Goal: Task Accomplishment & Management: Use online tool/utility

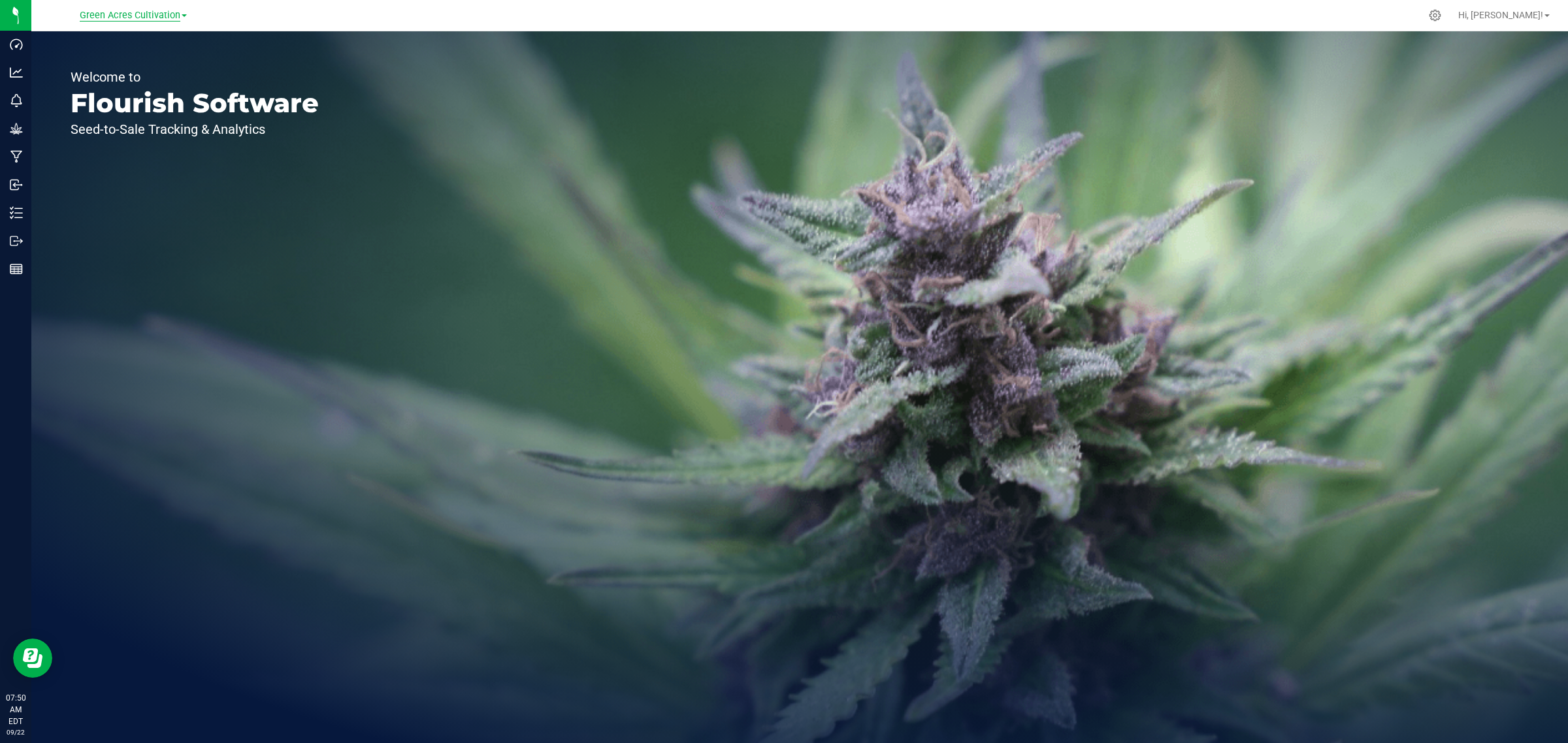
click at [108, 16] on span "Green Acres Cultivation" at bounding box center [129, 16] width 101 height 12
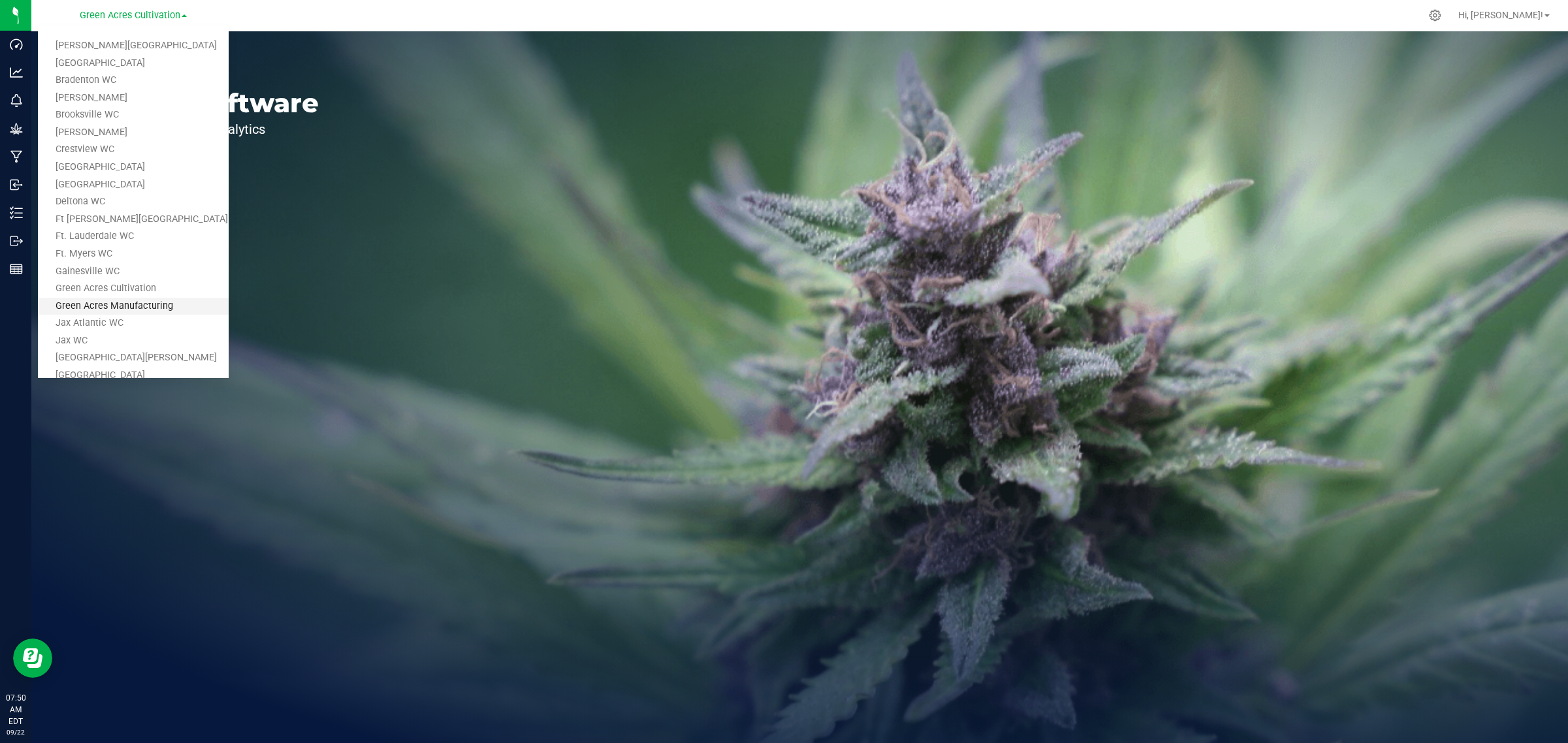
click at [146, 303] on link "Green Acres Manufacturing" at bounding box center [133, 306] width 191 height 18
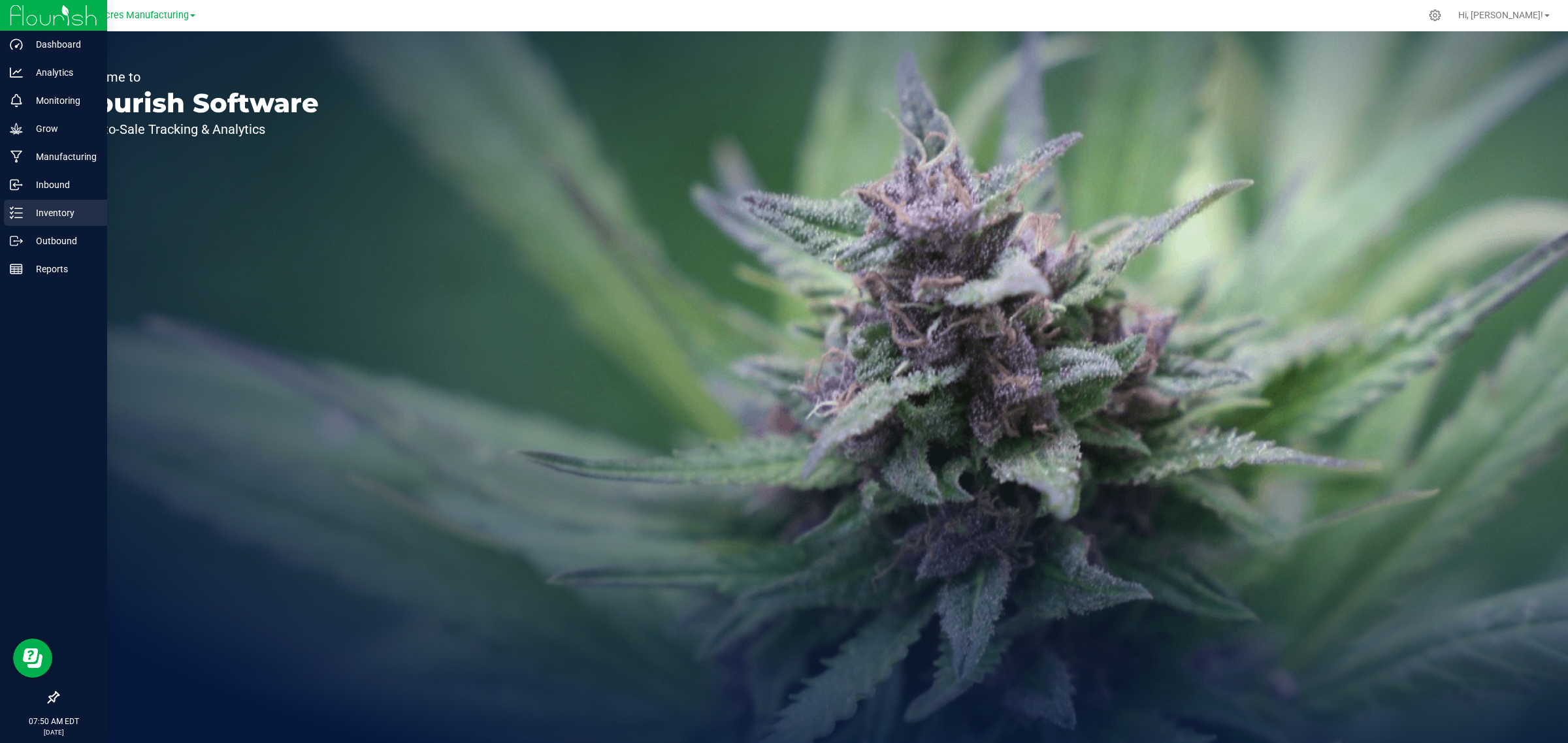
click at [27, 216] on p "Inventory" at bounding box center [62, 213] width 79 height 16
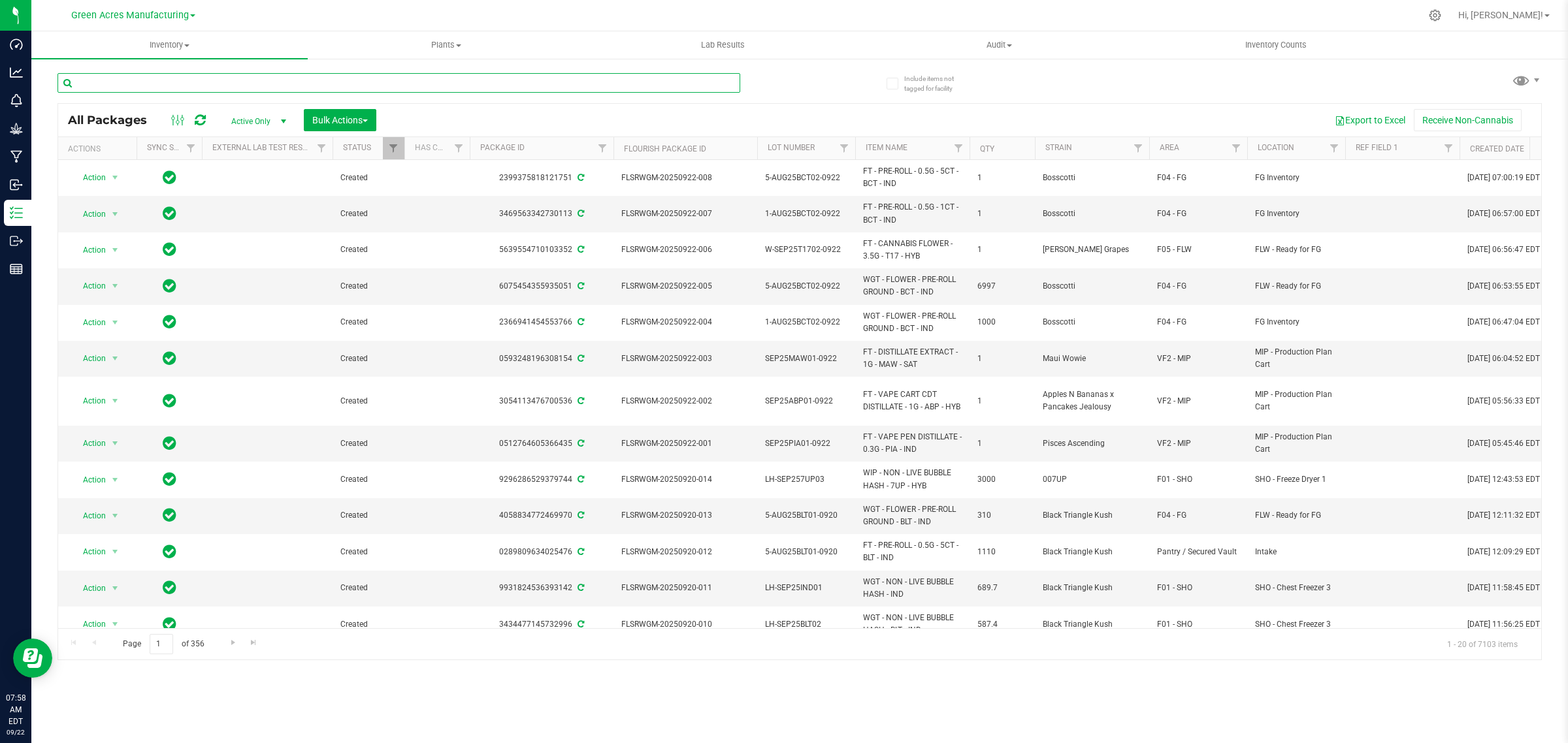
click at [271, 80] on input "text" at bounding box center [399, 83] width 683 height 19
paste input "O-JUL25HYB01-0728"
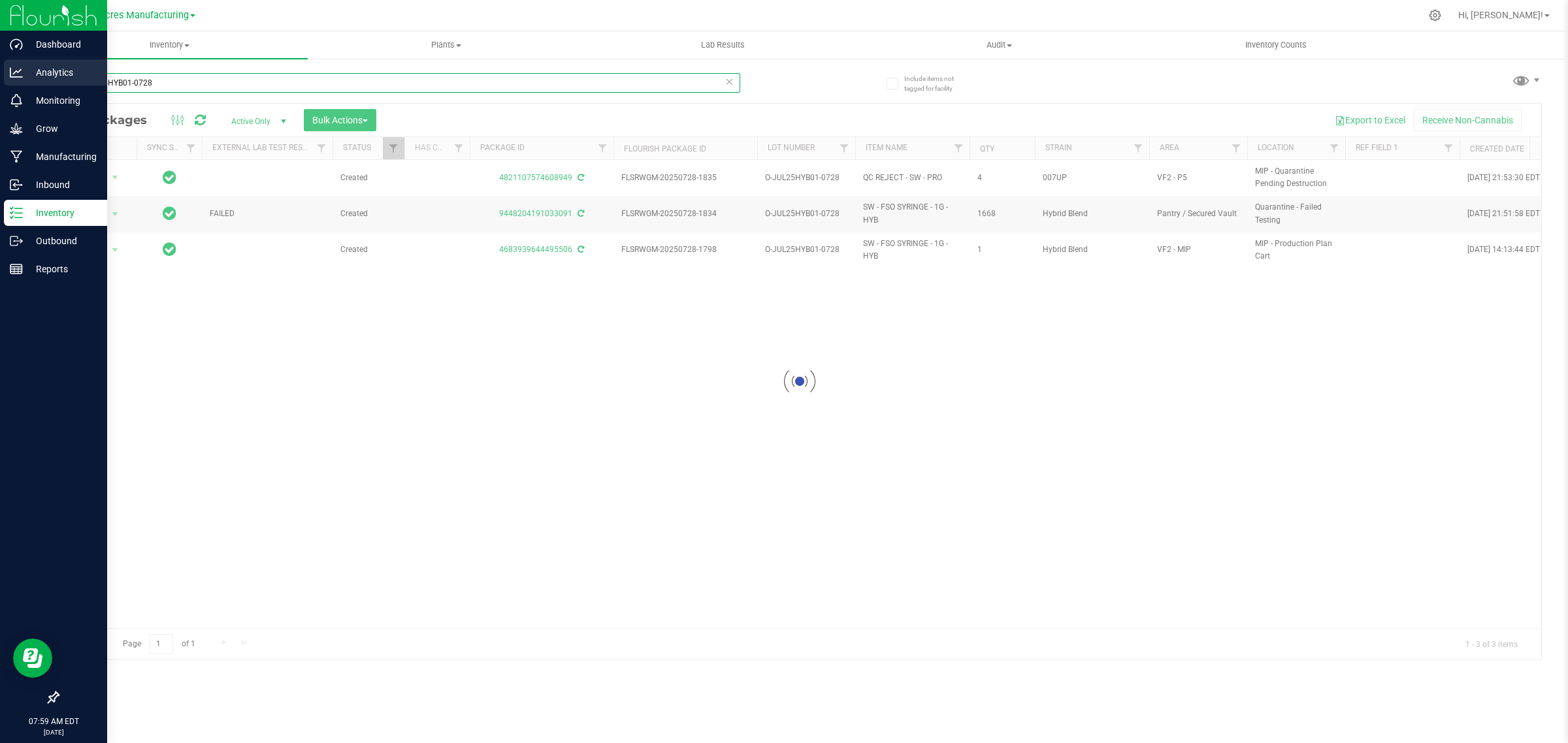
type input "O-JUL25HYB01-0728"
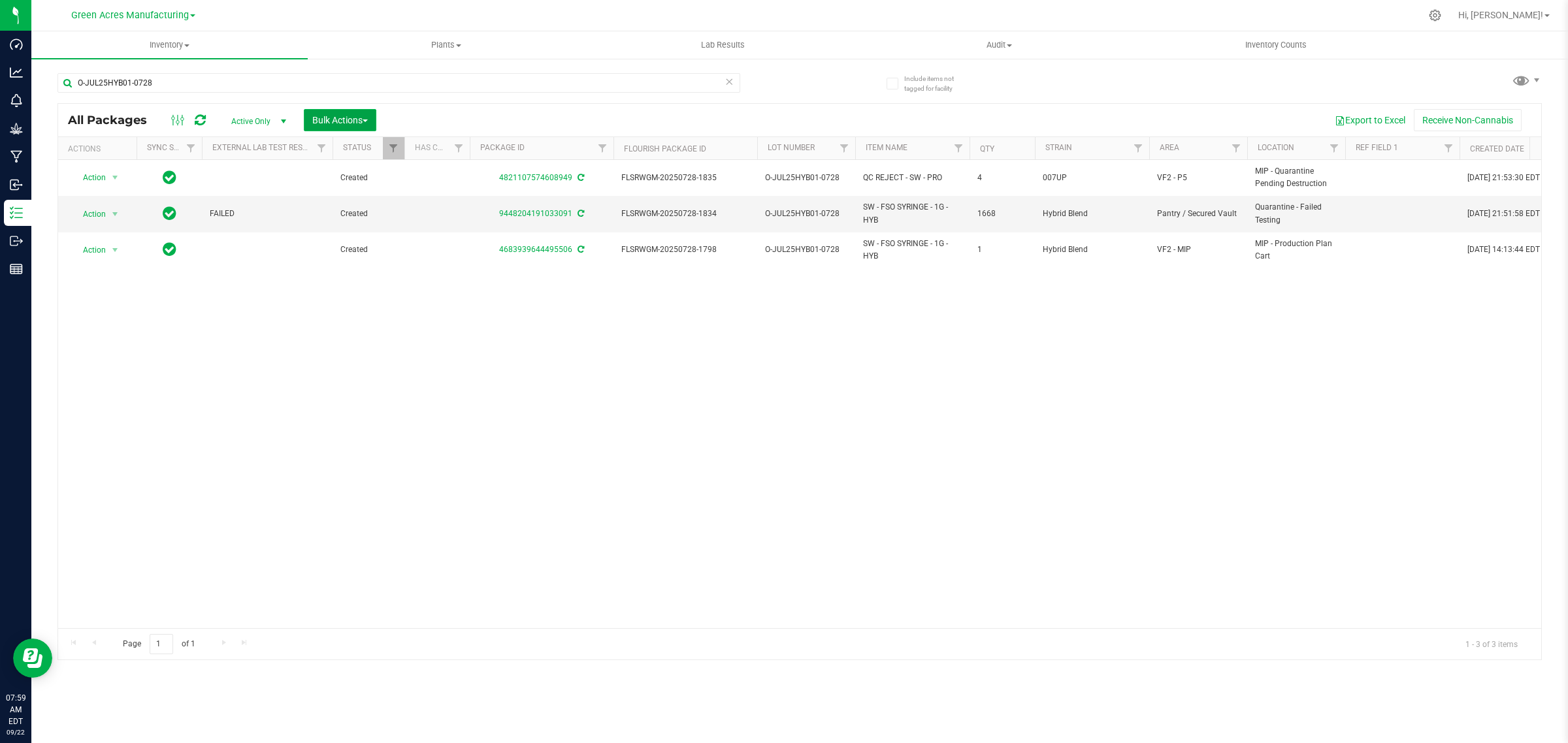
click at [360, 125] on span "Bulk Actions" at bounding box center [339, 119] width 55 height 10
click at [354, 248] on span "Locate packages" at bounding box center [345, 245] width 66 height 10
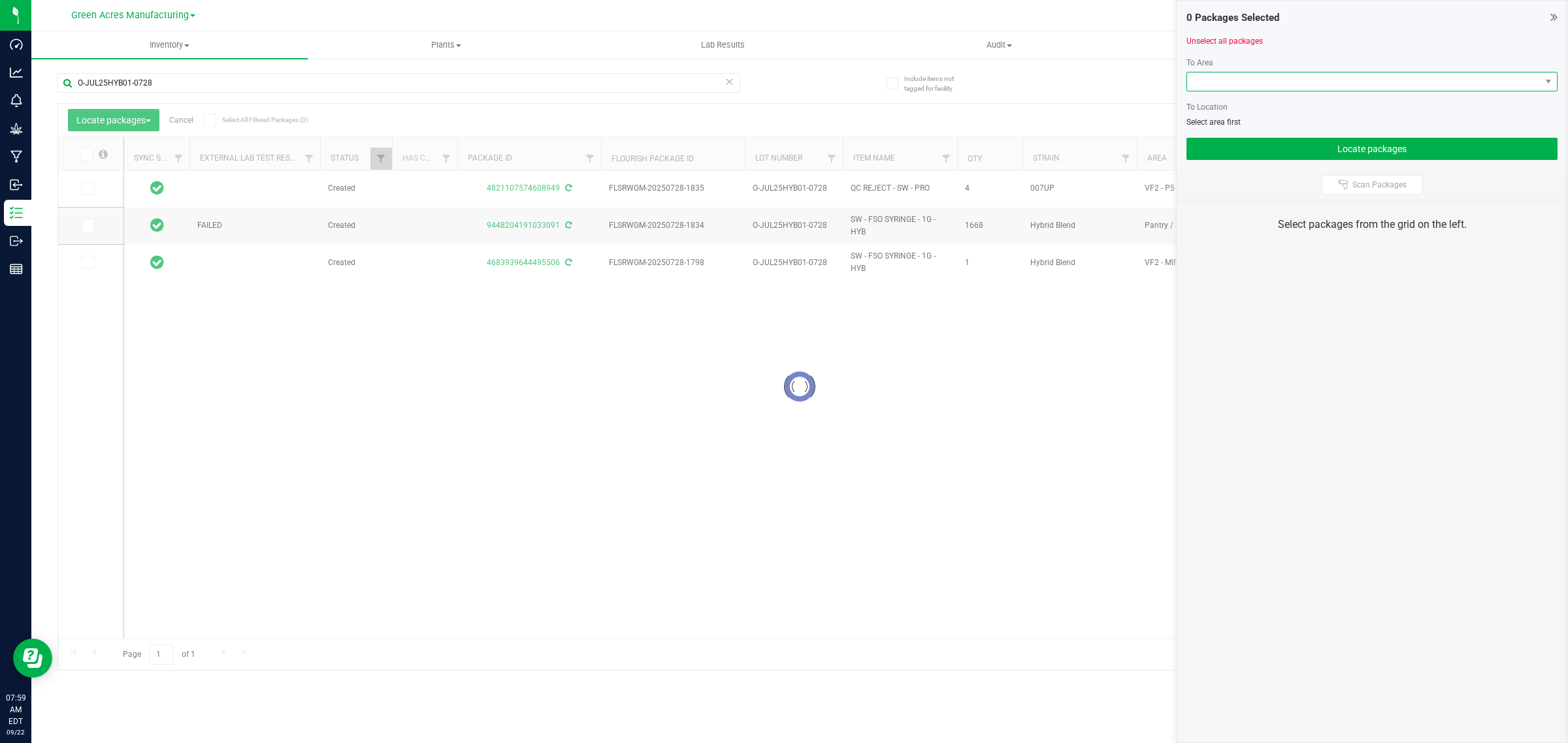
click at [1278, 79] on span at bounding box center [1364, 81] width 353 height 18
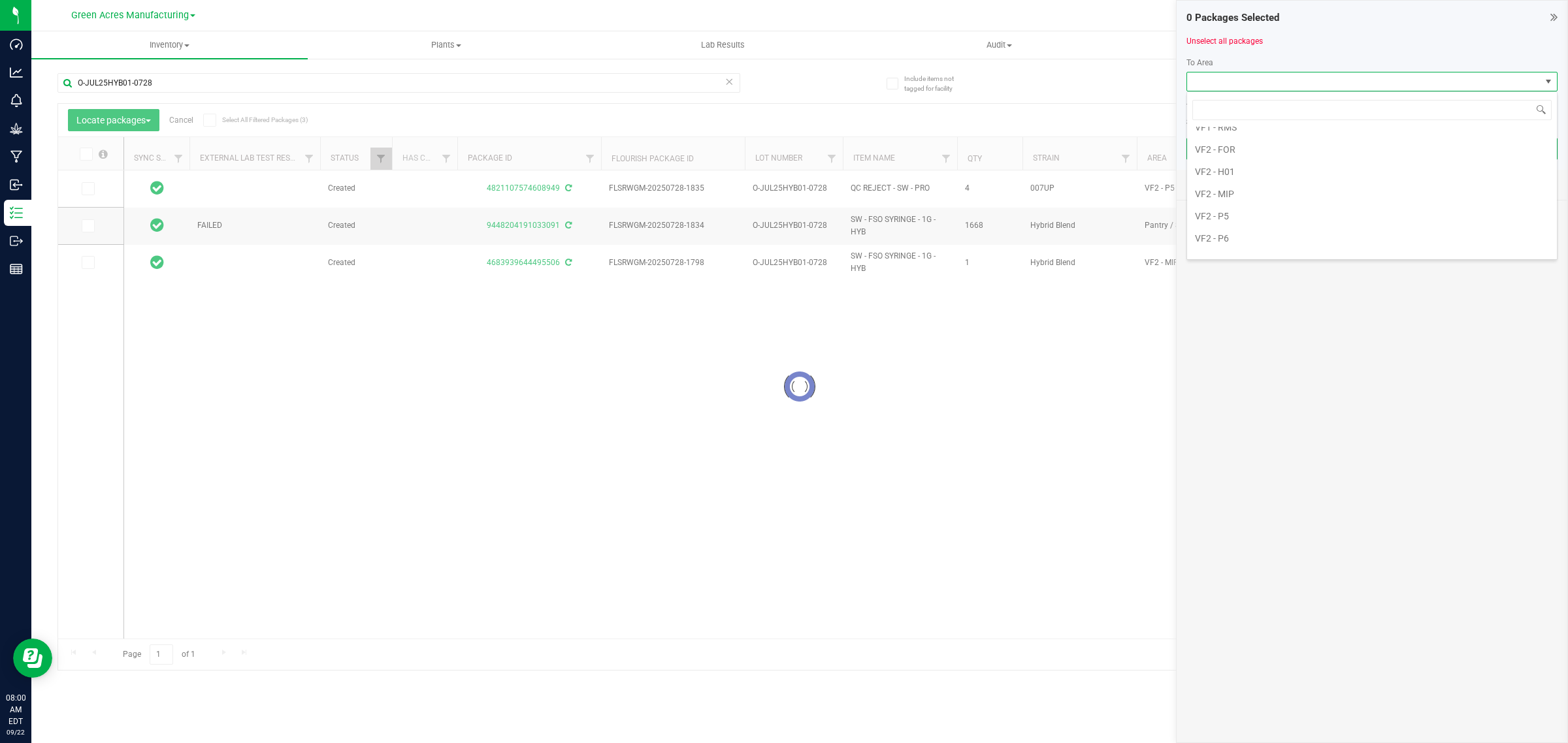
scroll to position [816, 0]
click at [1290, 199] on li "VF2 - P5" at bounding box center [1372, 187] width 370 height 22
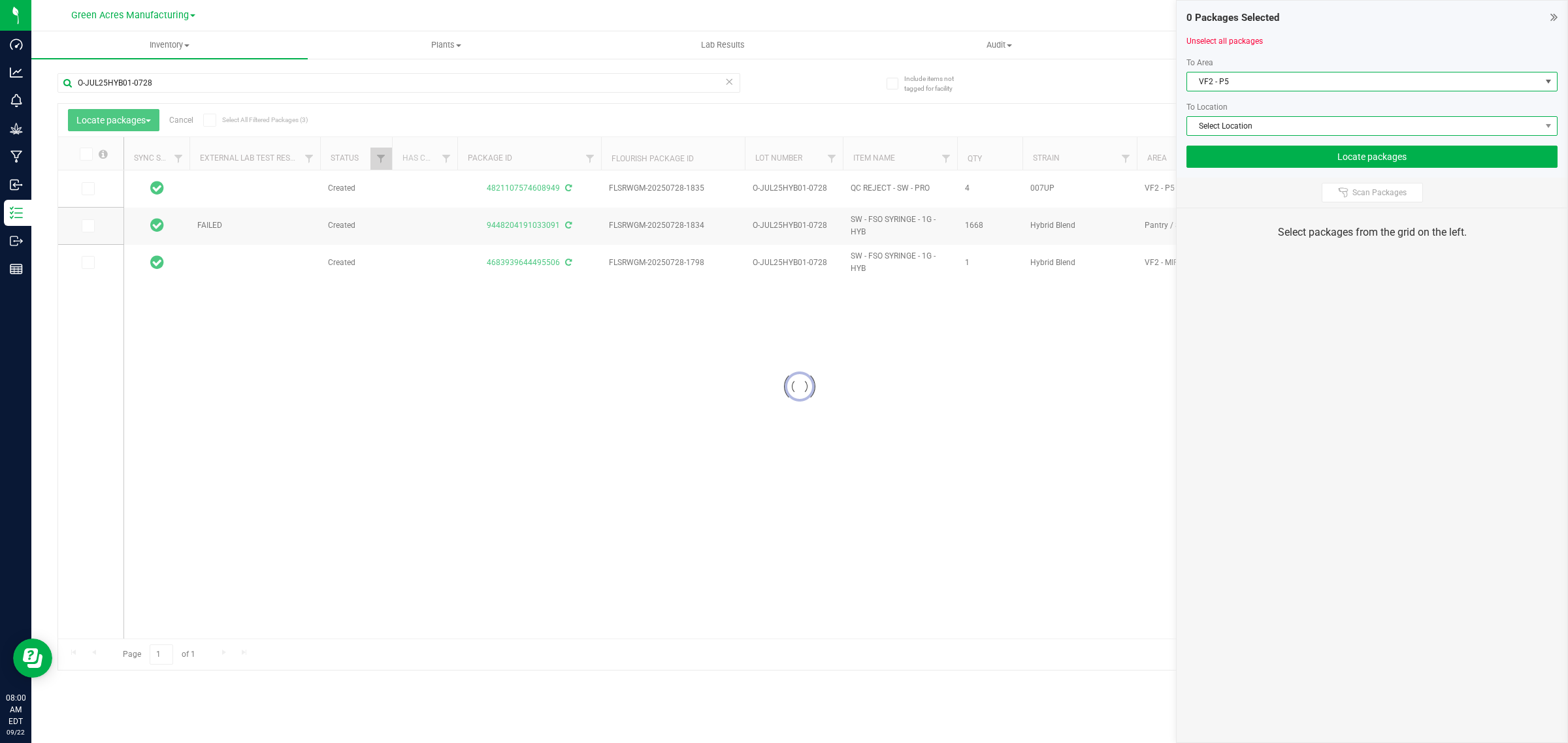
click at [1272, 126] on span "Select Location" at bounding box center [1364, 126] width 353 height 18
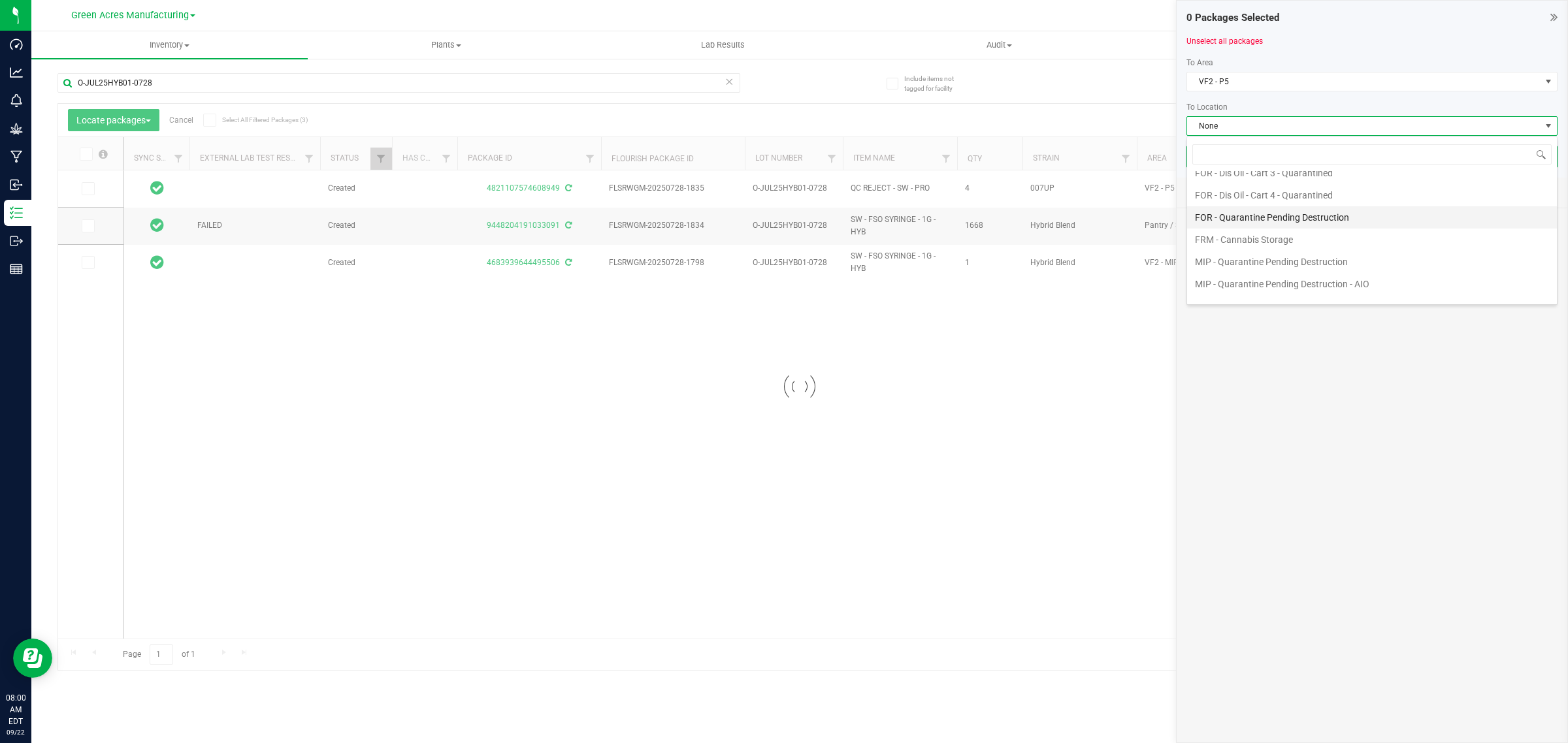
scroll to position [207, 0]
click at [1233, 245] on li "MIP - Quarantine Pending Destruction" at bounding box center [1372, 246] width 370 height 22
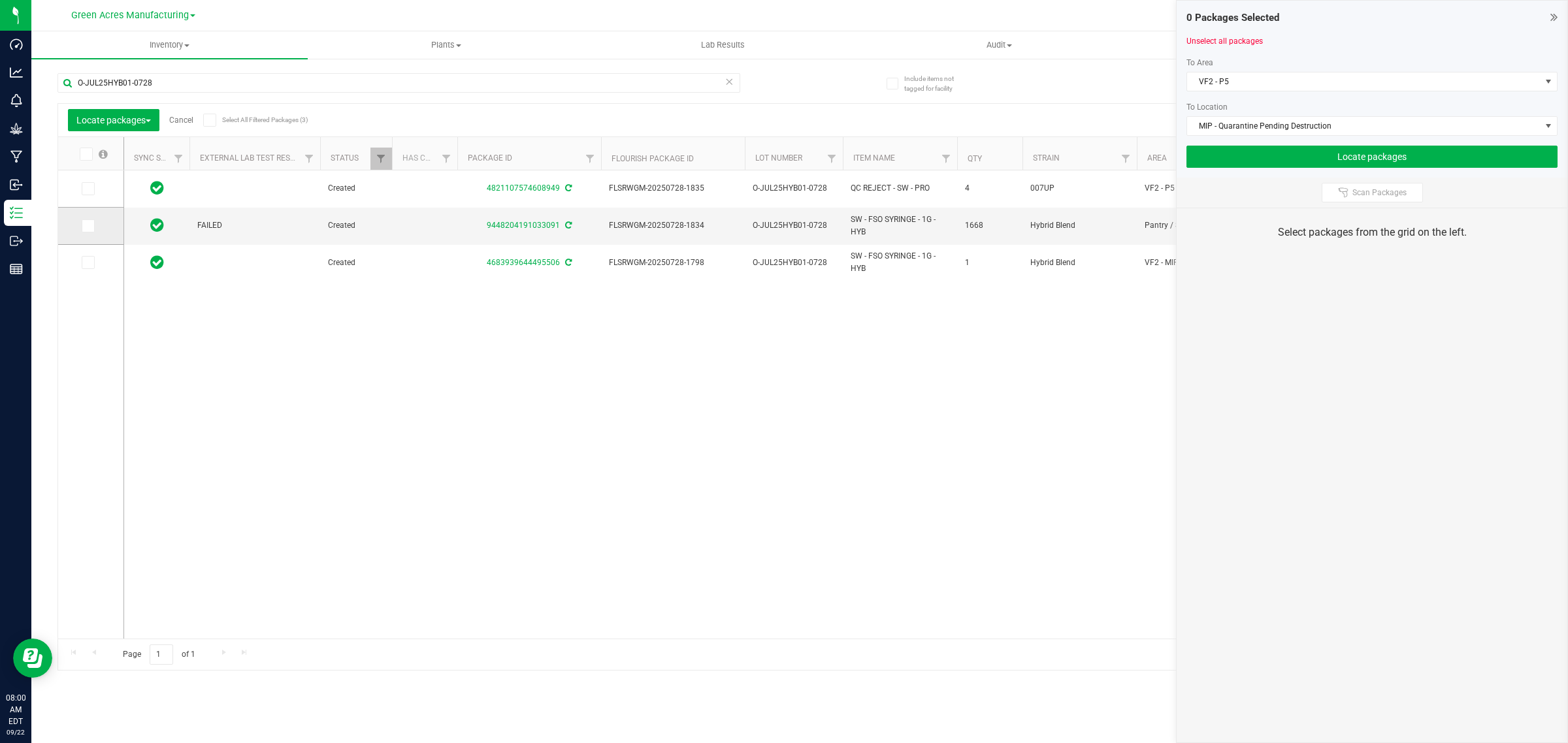
click at [94, 228] on label at bounding box center [91, 225] width 19 height 13
click at [0, 0] on input "checkbox" at bounding box center [0, 0] width 0 height 0
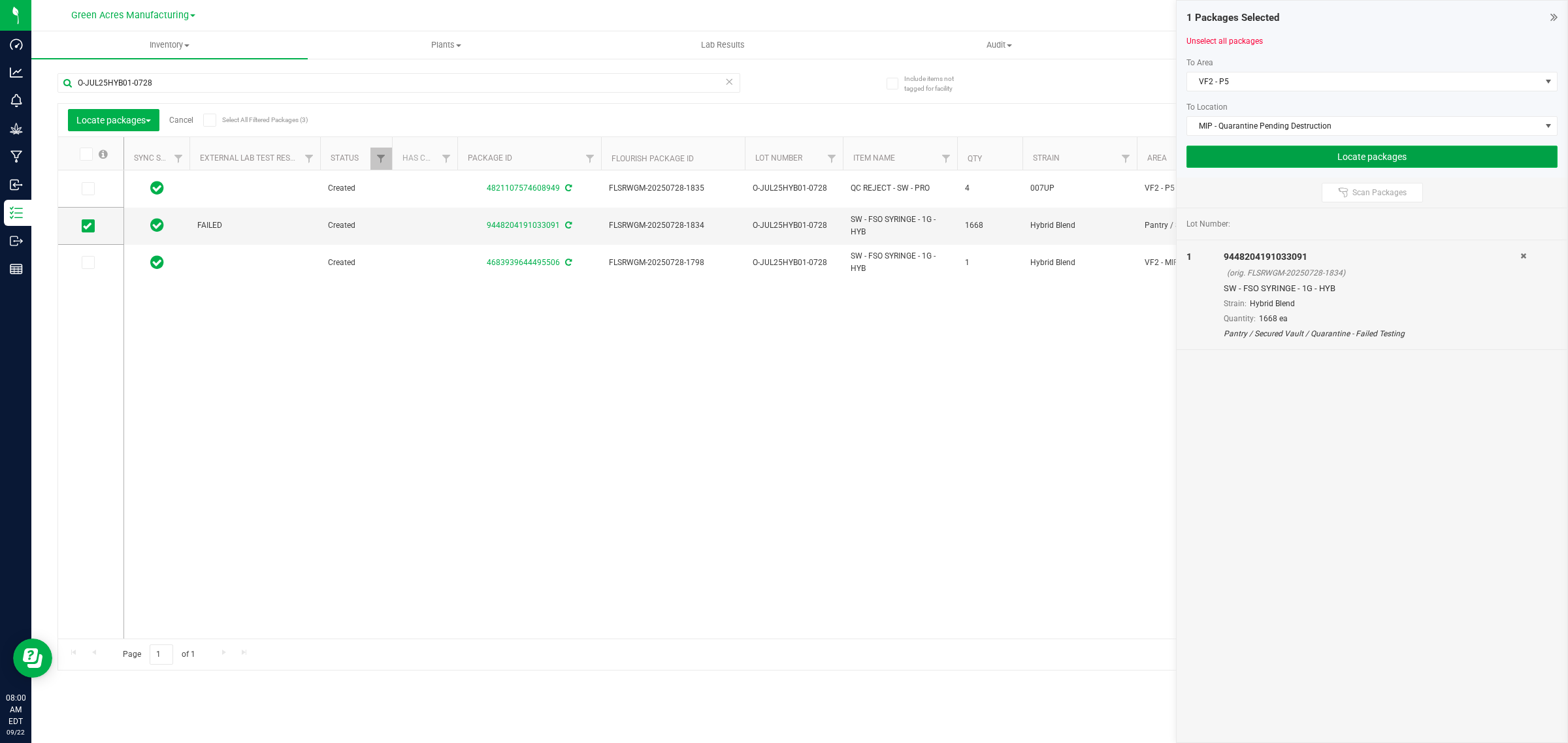
click at [1350, 155] on button "Locate packages" at bounding box center [1372, 157] width 371 height 22
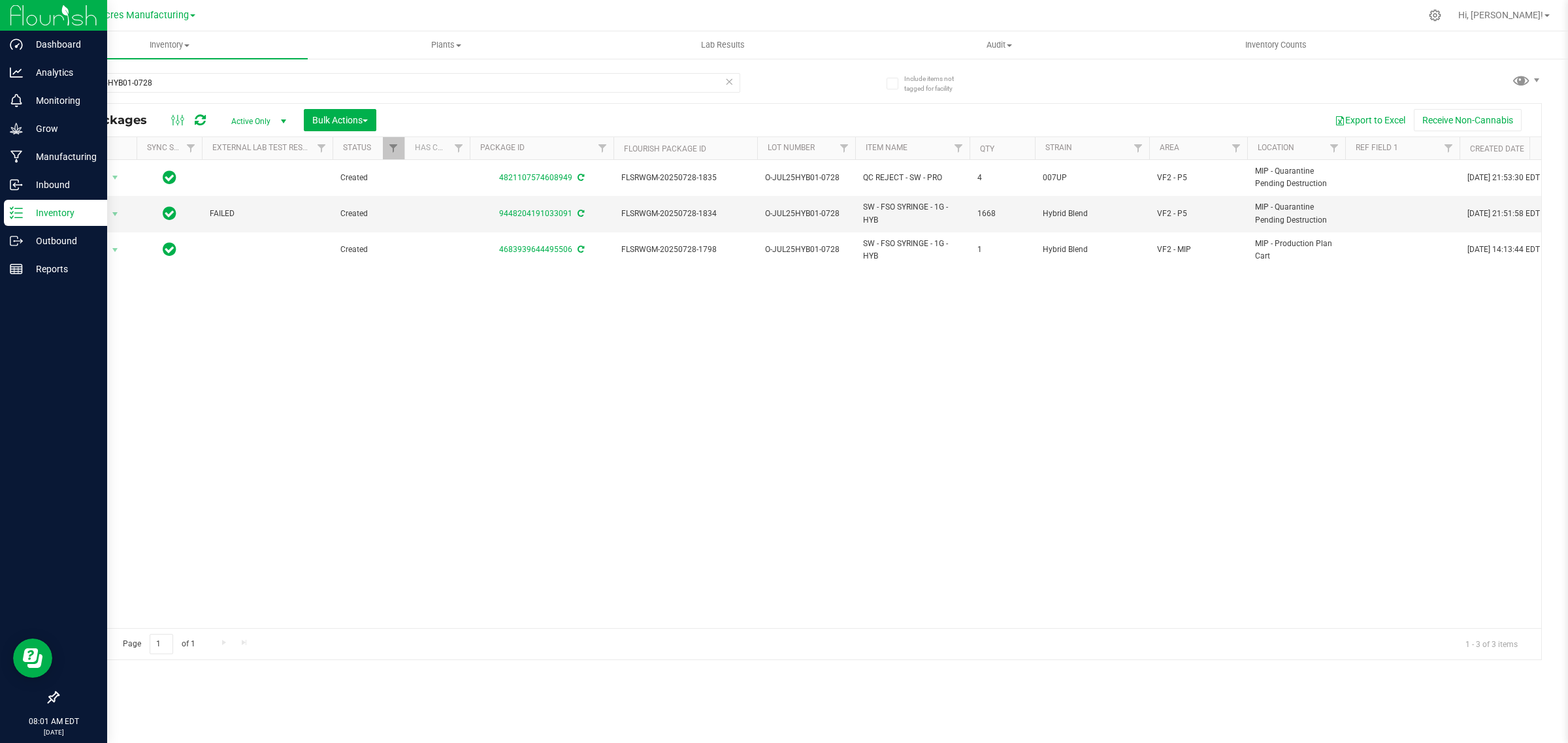
click at [25, 213] on p "Inventory" at bounding box center [62, 213] width 79 height 16
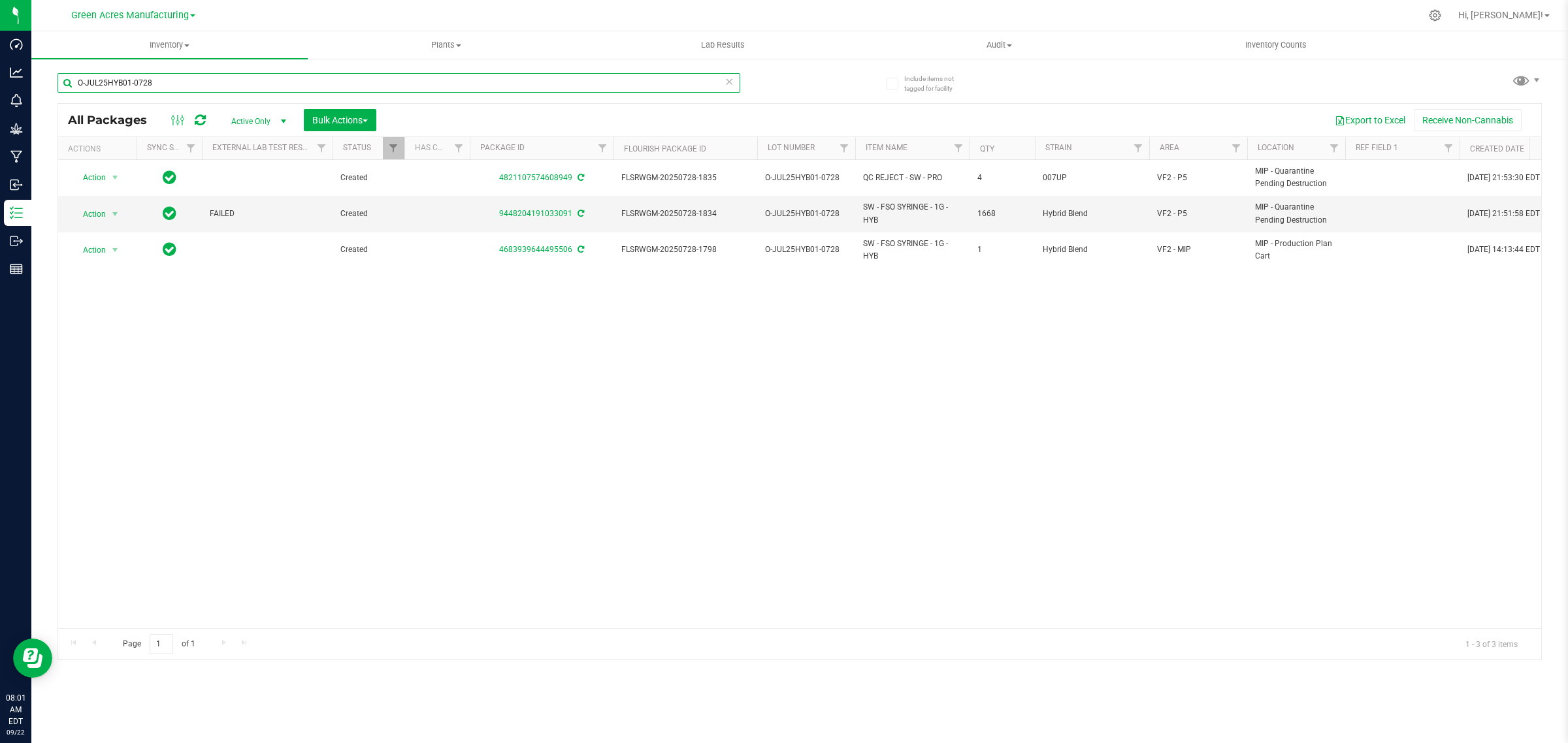
click at [169, 83] on input "O-JUL25HYB01-0728" at bounding box center [399, 83] width 683 height 19
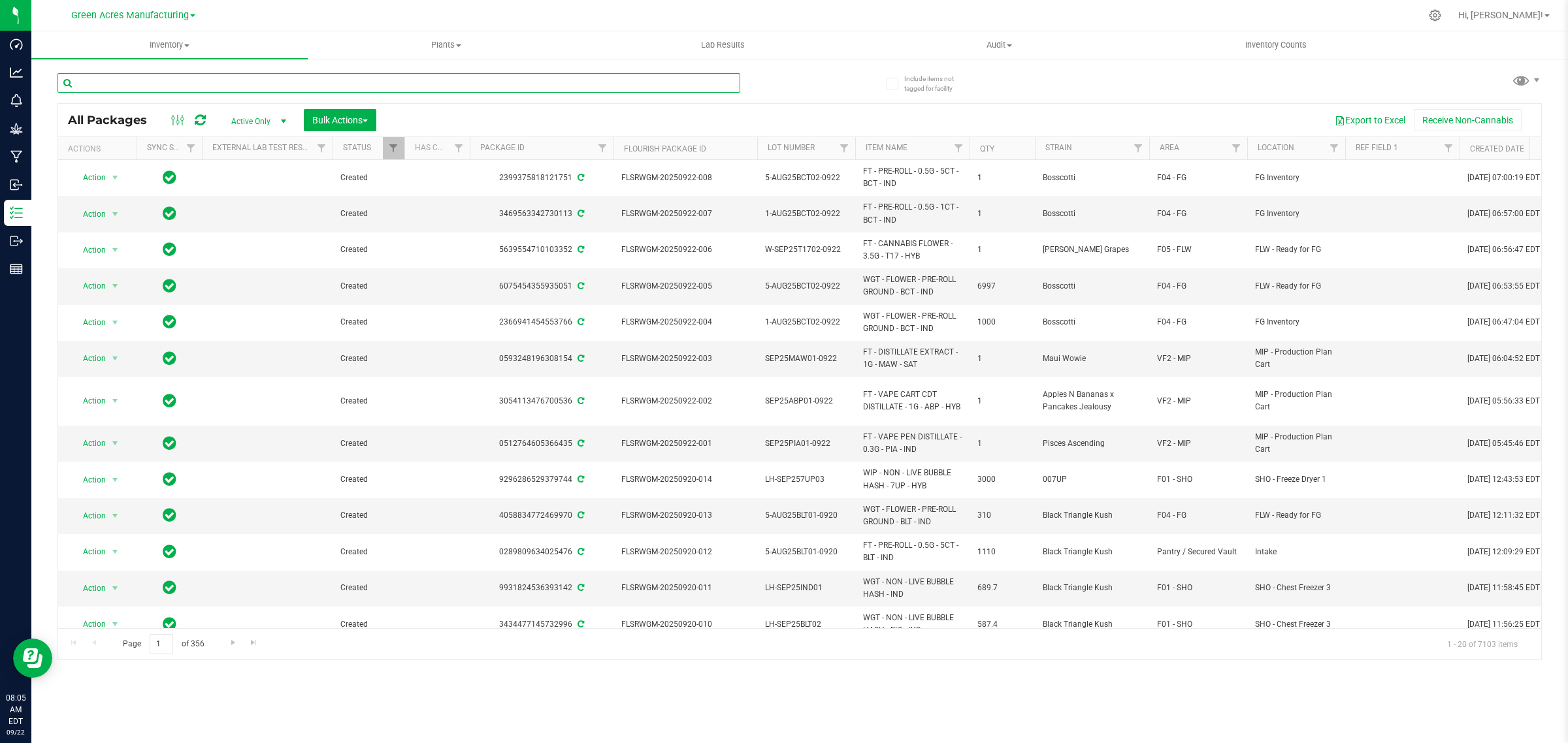
click at [267, 85] on input "text" at bounding box center [399, 83] width 683 height 19
